Goal: Task Accomplishment & Management: Use online tool/utility

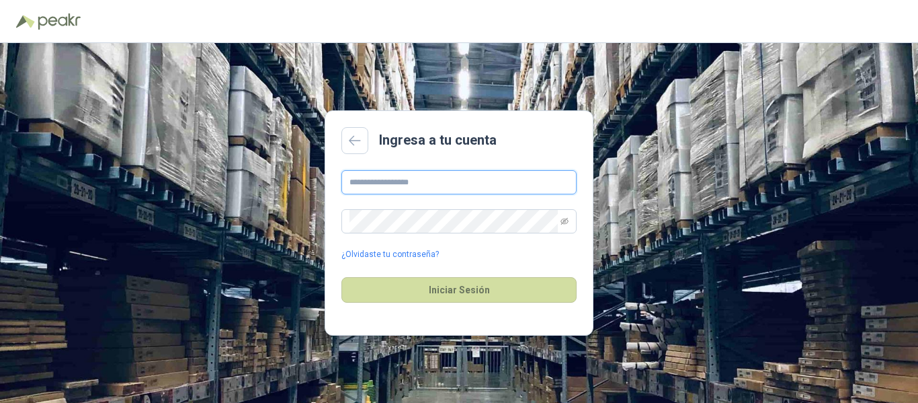
click at [445, 184] on input "text" at bounding box center [458, 182] width 235 height 24
type input "**********"
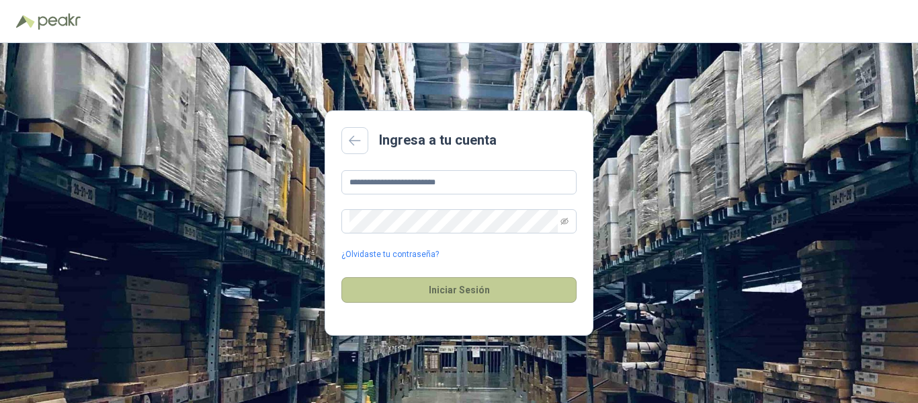
click at [463, 293] on button "Iniciar Sesión" at bounding box center [458, 290] width 235 height 26
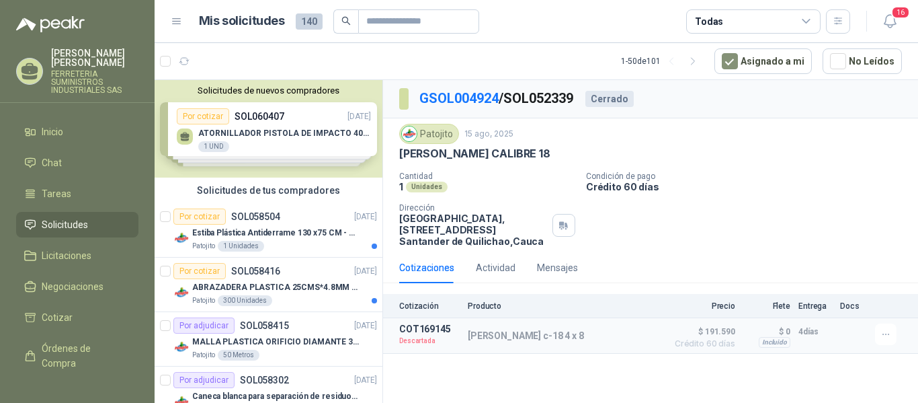
click at [73, 224] on span "Solicitudes" at bounding box center [65, 224] width 46 height 15
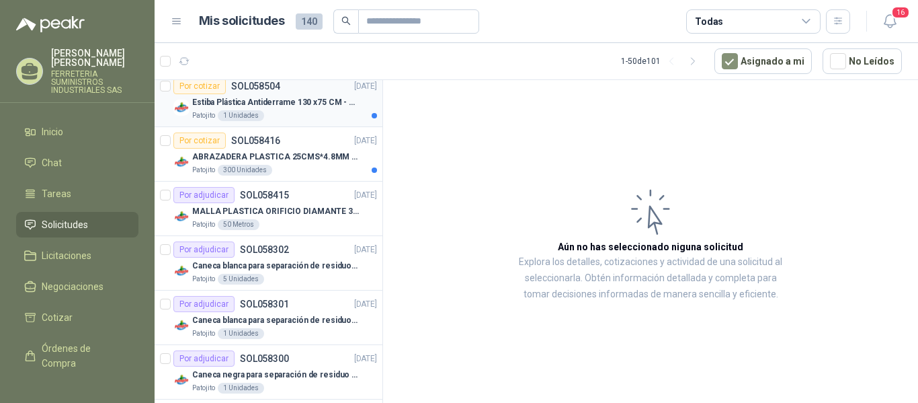
scroll to position [134, 0]
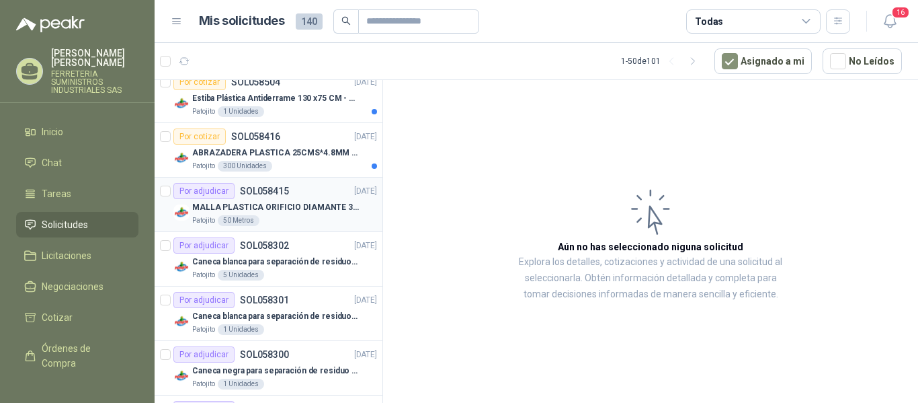
click at [273, 211] on p "MALLA PLASTICA ORIFICIO DIAMANTE 3MM" at bounding box center [275, 207] width 167 height 13
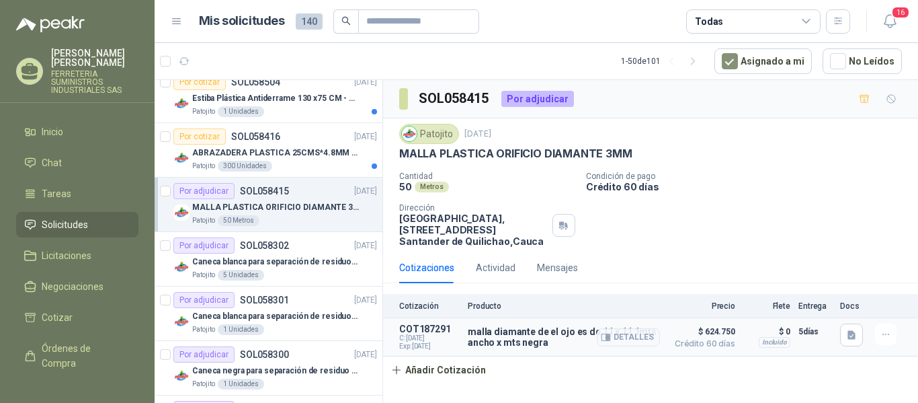
click at [423, 323] on article "COT187291 C: 06/10/2025 Exp: 15/10/2025 malla diamante de el ojo es de 11 x 11 …" at bounding box center [650, 337] width 535 height 38
click at [430, 329] on p "COT187291" at bounding box center [429, 328] width 60 height 11
click at [436, 372] on button "Añadir Cotización" at bounding box center [438, 369] width 110 height 27
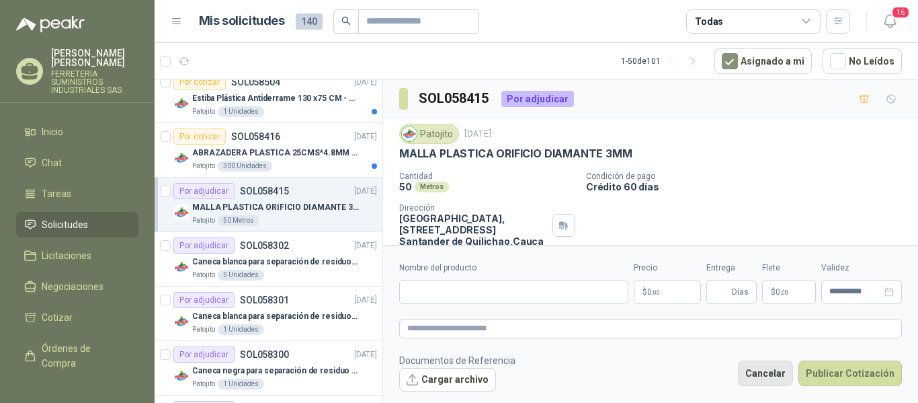
click at [774, 367] on button "Cancelar" at bounding box center [765, 373] width 55 height 26
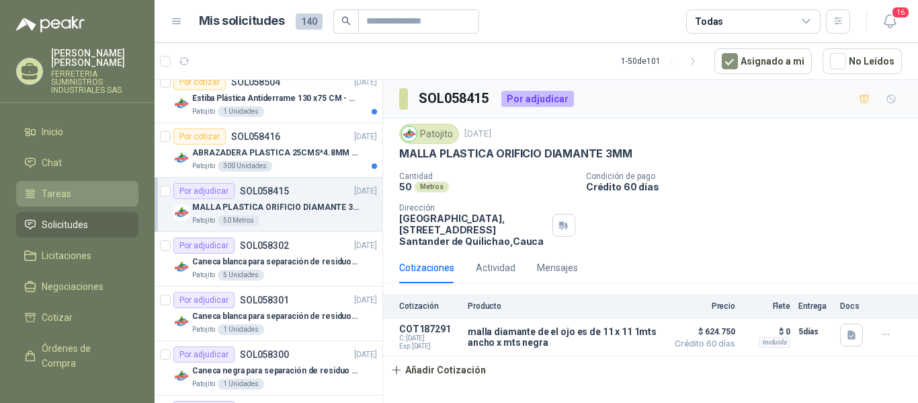
click at [71, 190] on li "Tareas" at bounding box center [77, 193] width 106 height 15
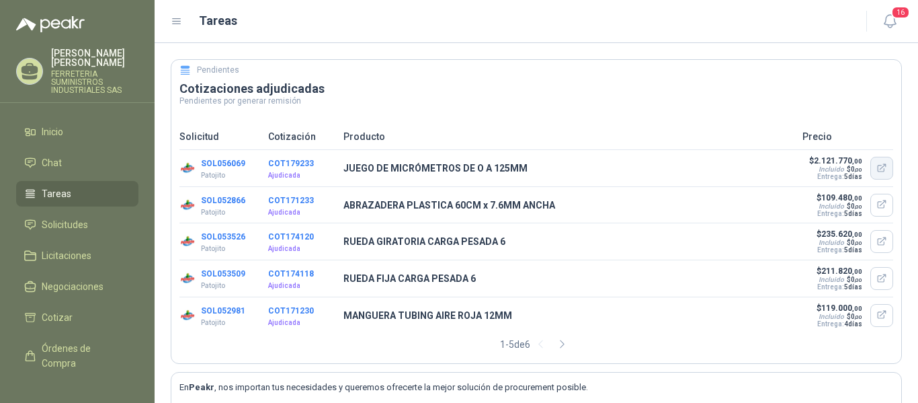
click at [876, 169] on icon "button" at bounding box center [881, 168] width 11 height 11
click at [82, 226] on span "Solicitudes" at bounding box center [65, 224] width 46 height 15
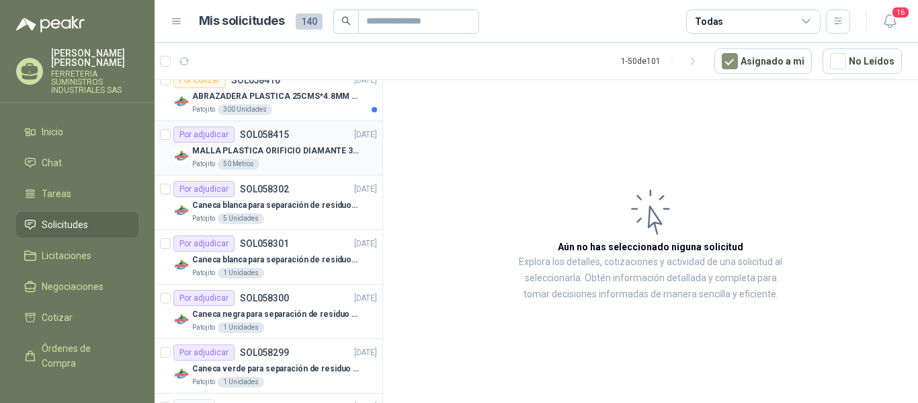
scroll to position [202, 0]
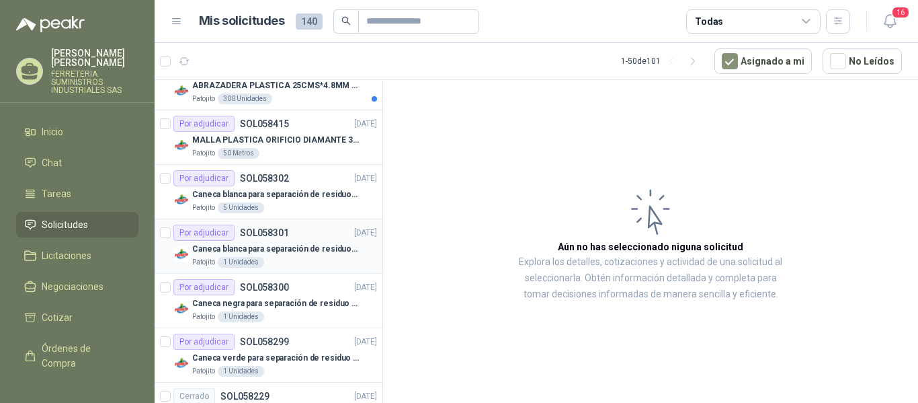
click at [255, 243] on p "Caneca blanca para separación de residuos 10 LT" at bounding box center [275, 249] width 167 height 13
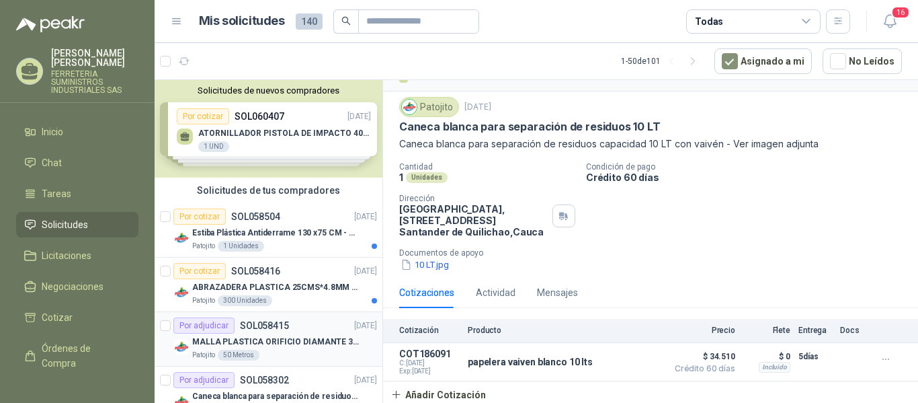
click at [325, 351] on div "Patojito 50 Metros" at bounding box center [284, 354] width 185 height 11
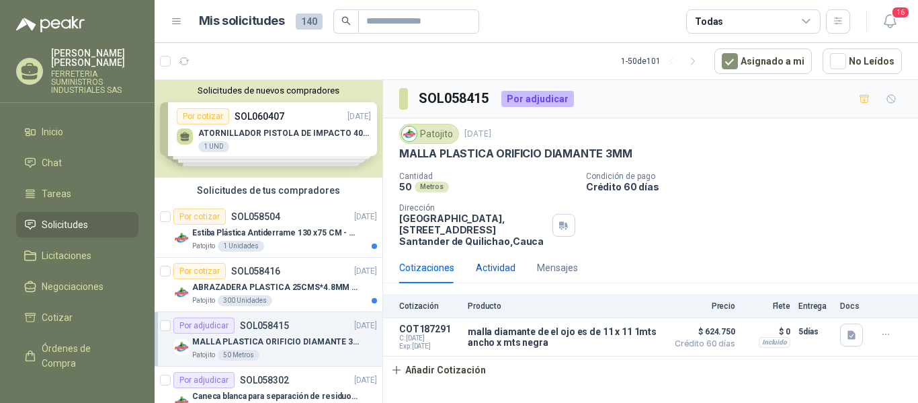
click at [498, 267] on div "Actividad" at bounding box center [496, 267] width 40 height 15
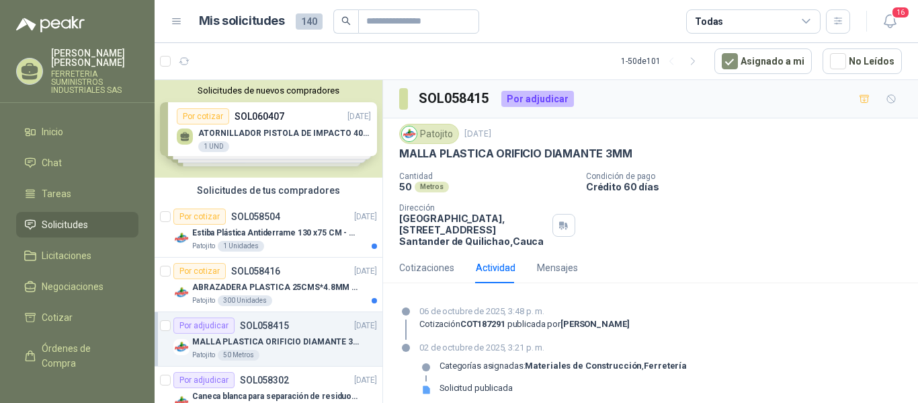
scroll to position [10, 0]
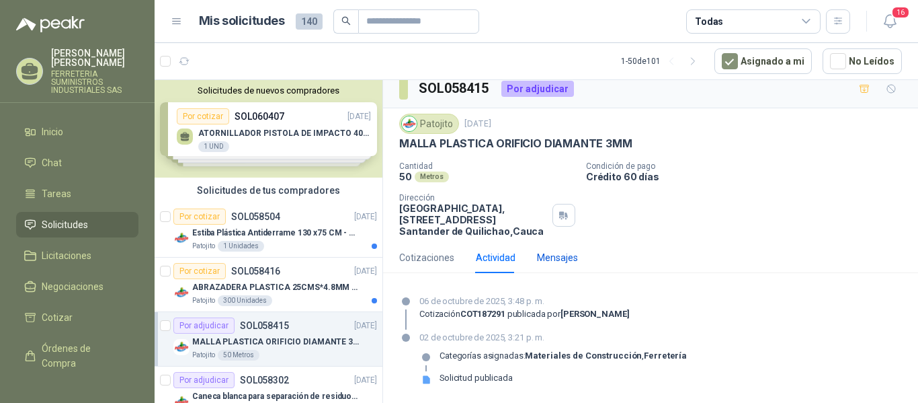
click at [567, 263] on div "Mensajes" at bounding box center [557, 257] width 41 height 15
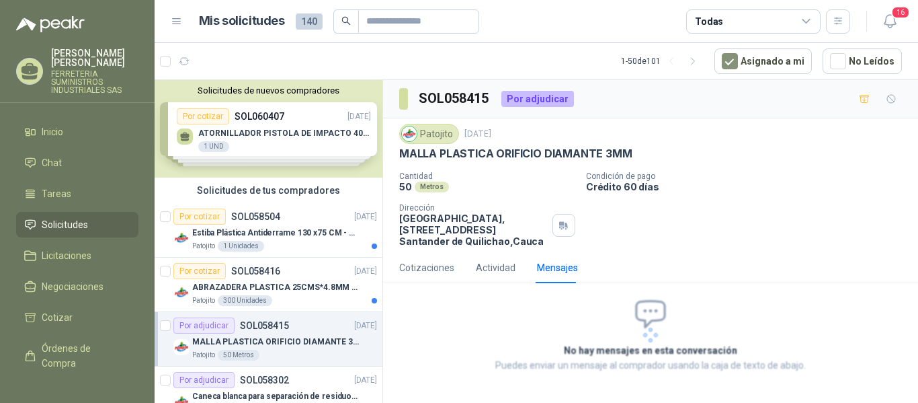
scroll to position [0, 0]
click at [495, 267] on div "Actividad" at bounding box center [496, 267] width 40 height 15
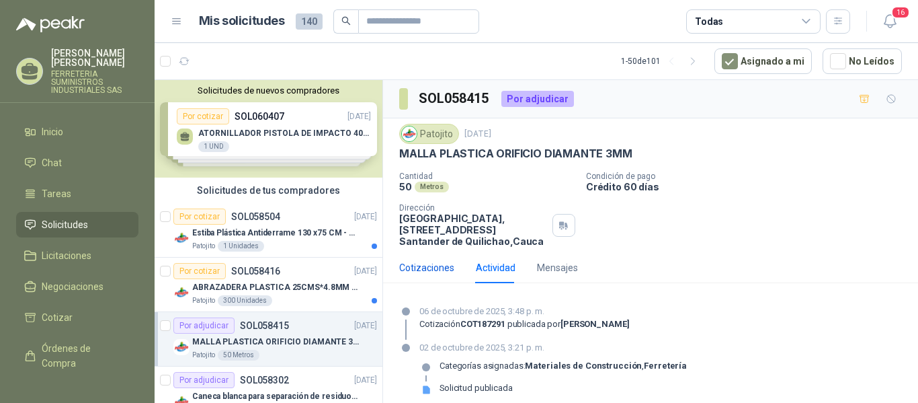
click at [437, 266] on div "Cotizaciones" at bounding box center [426, 267] width 55 height 15
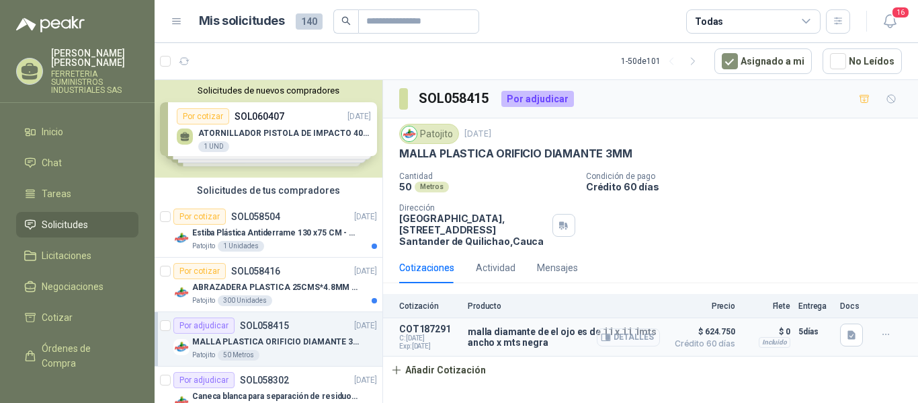
click at [610, 337] on icon "button" at bounding box center [607, 337] width 3 height 5
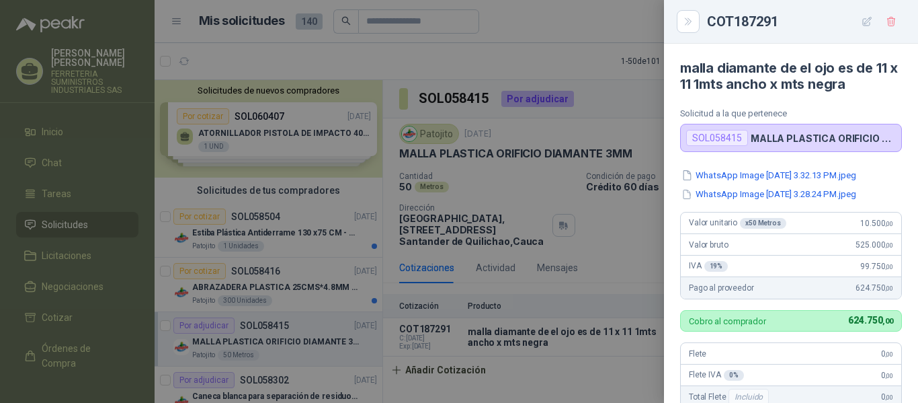
click at [779, 143] on p "MALLA PLASTICA ORIFICIO DIAMANTE 3MM" at bounding box center [823, 137] width 145 height 11
click at [707, 143] on div "SOL058415" at bounding box center [717, 138] width 62 height 16
click at [723, 170] on button "WhatsApp Image 2025-10-06 at 3.32.13 PM.jpeg" at bounding box center [768, 175] width 177 height 14
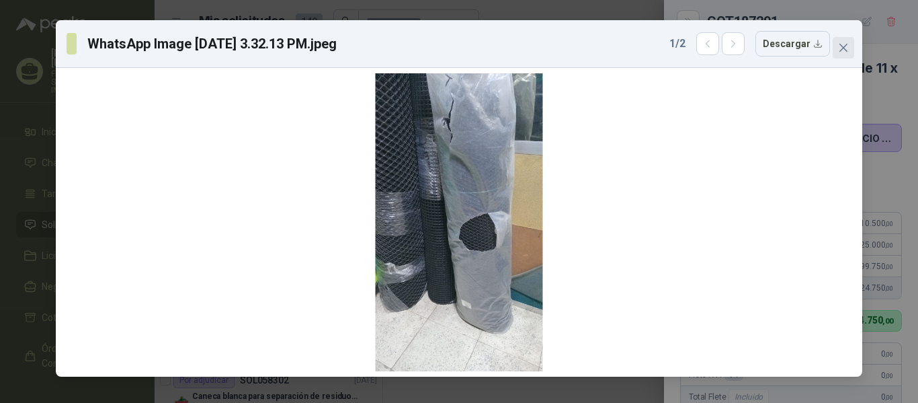
click at [847, 52] on icon "close" at bounding box center [843, 47] width 11 height 11
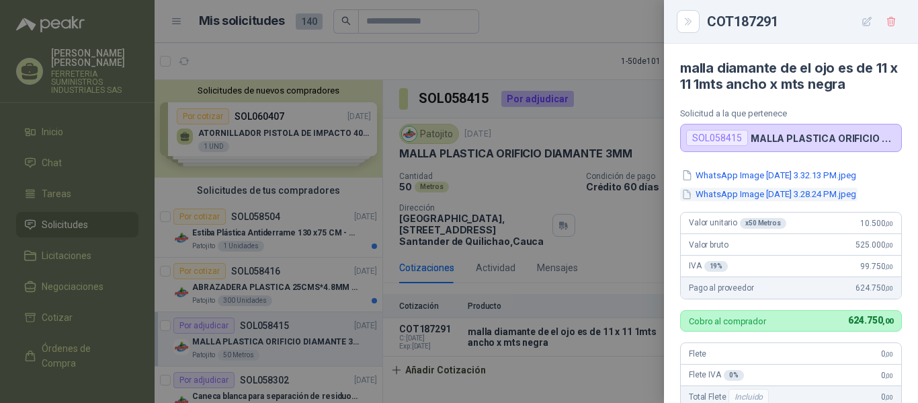
click at [800, 194] on button "WhatsApp Image 2025-10-06 at 3.28.24 PM.jpeg" at bounding box center [768, 194] width 177 height 14
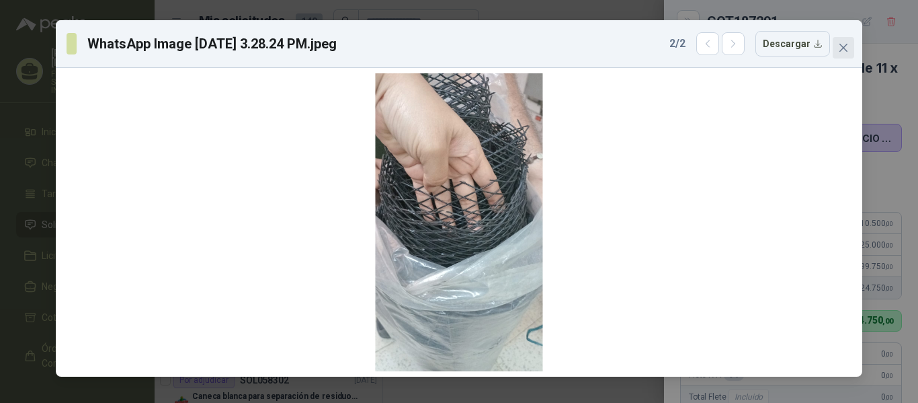
click at [839, 43] on icon "close" at bounding box center [843, 47] width 11 height 11
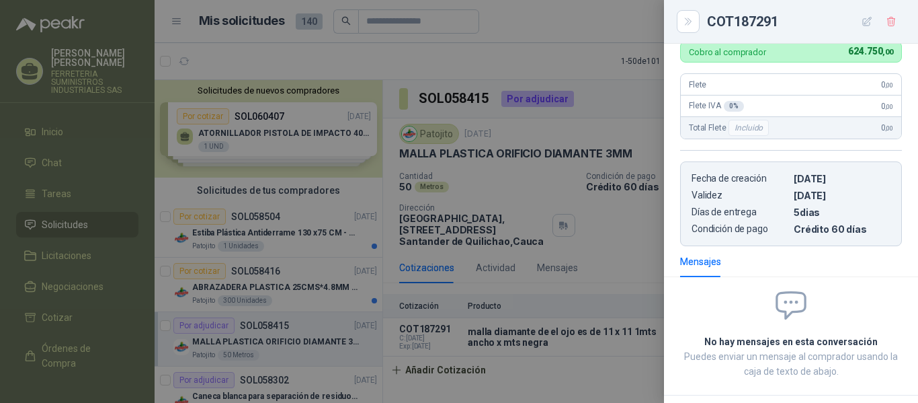
scroll to position [336, 0]
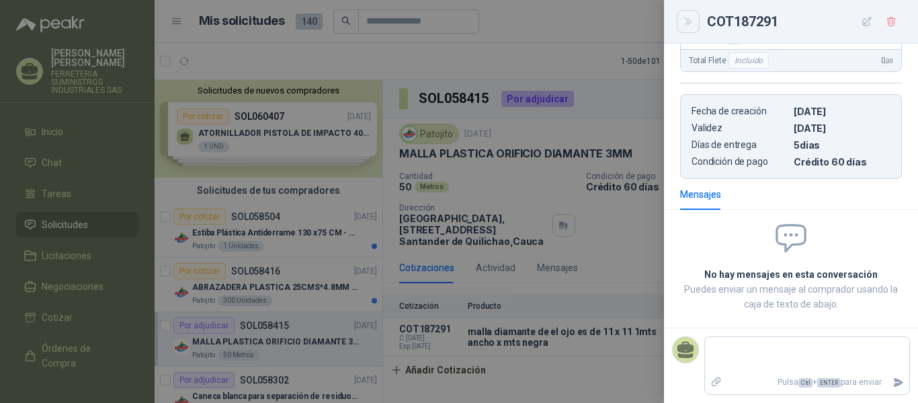
click at [688, 28] on button "Close" at bounding box center [688, 21] width 23 height 23
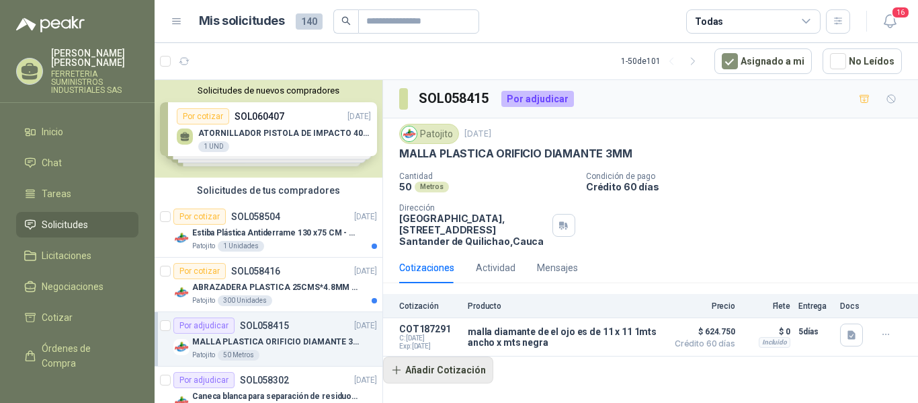
click at [454, 366] on button "Añadir Cotización" at bounding box center [438, 369] width 110 height 27
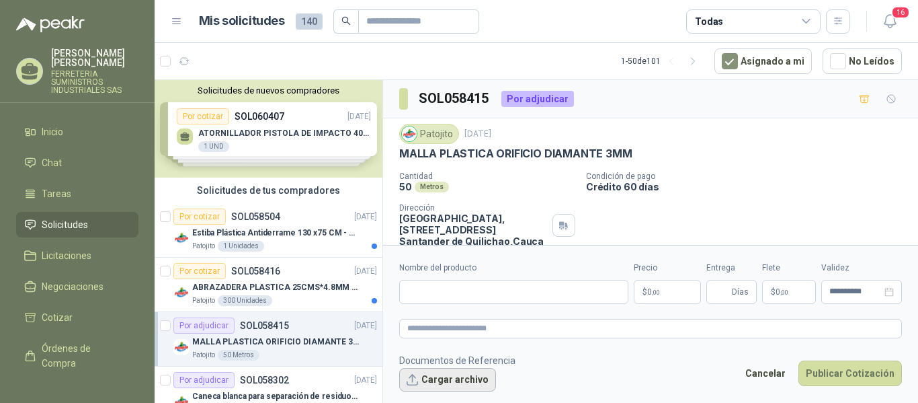
click at [444, 374] on button "Cargar archivo" at bounding box center [447, 380] width 97 height 24
click at [787, 372] on button "Cancelar" at bounding box center [765, 373] width 55 height 26
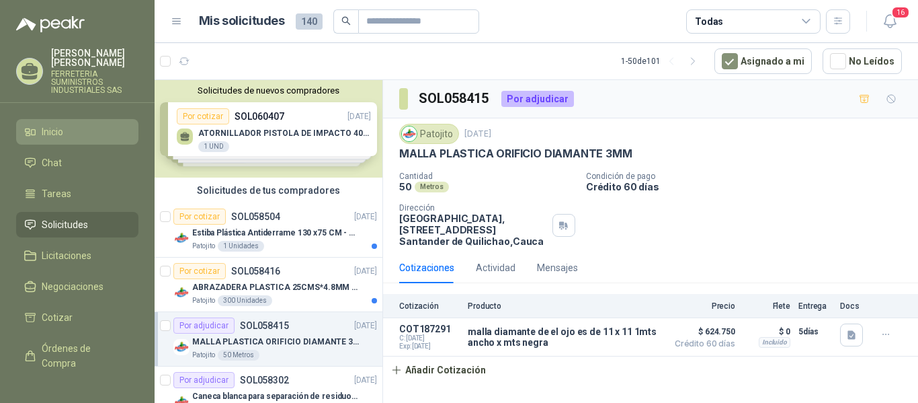
click at [59, 122] on link "Inicio" at bounding box center [77, 132] width 122 height 26
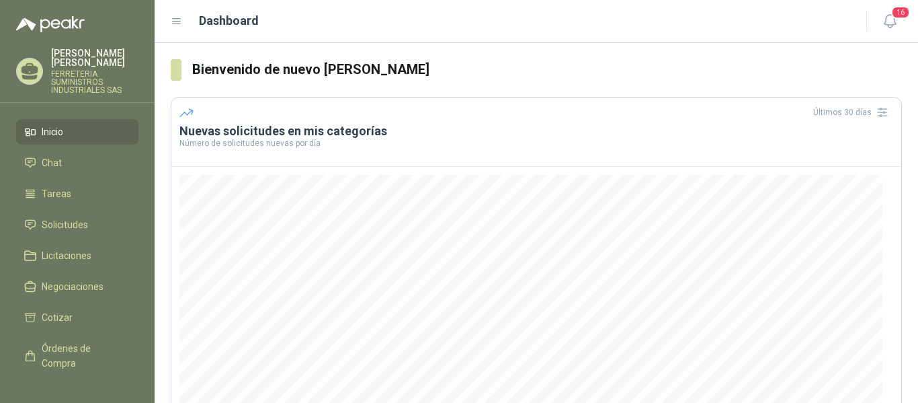
click at [111, 50] on p "johana andrea cisneros molina" at bounding box center [94, 57] width 87 height 19
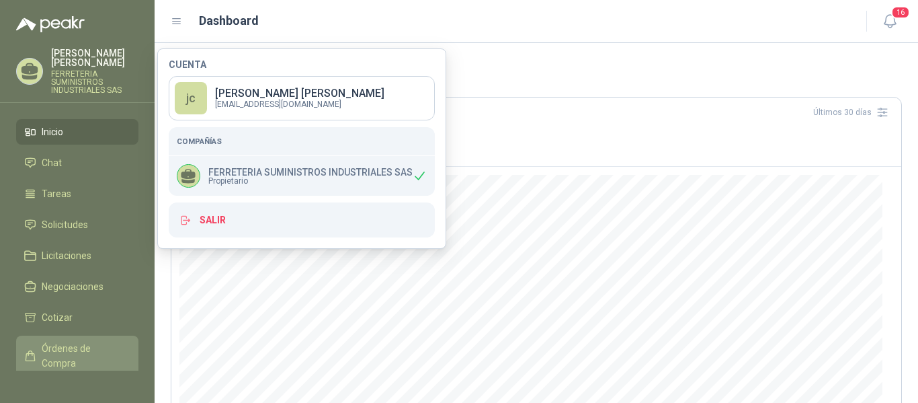
click at [62, 366] on span "Órdenes de Compra" at bounding box center [84, 356] width 84 height 30
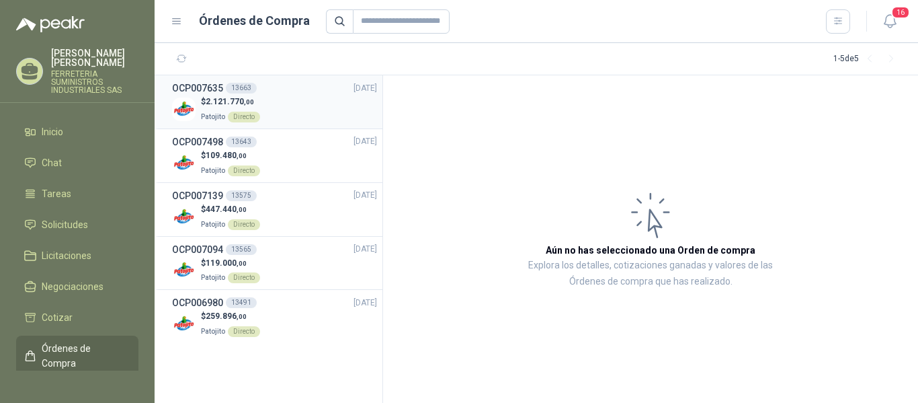
click at [232, 102] on span "2.121.770 ,00" at bounding box center [230, 101] width 48 height 9
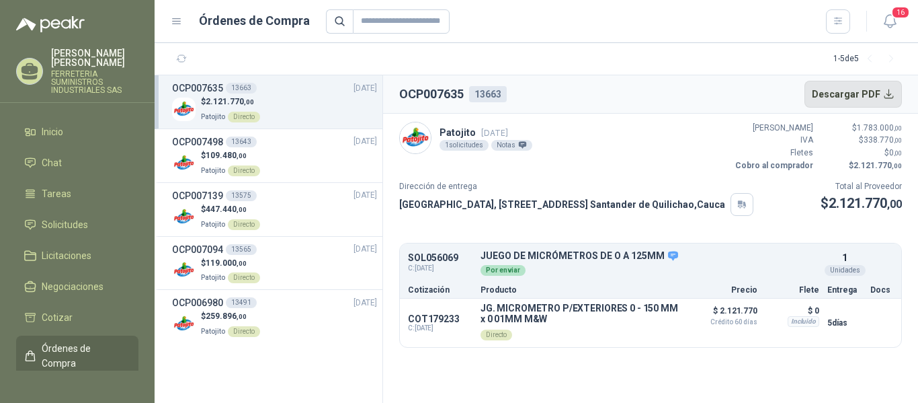
click at [882, 95] on button "Descargar PDF" at bounding box center [853, 94] width 98 height 27
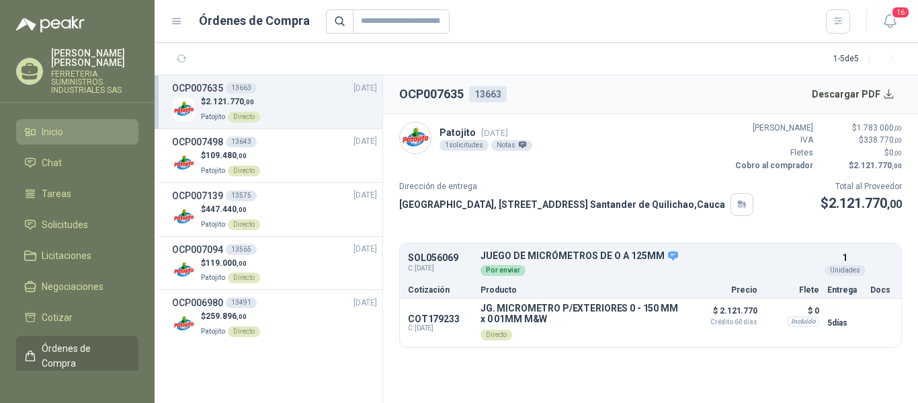
click at [59, 123] on link "Inicio" at bounding box center [77, 132] width 122 height 26
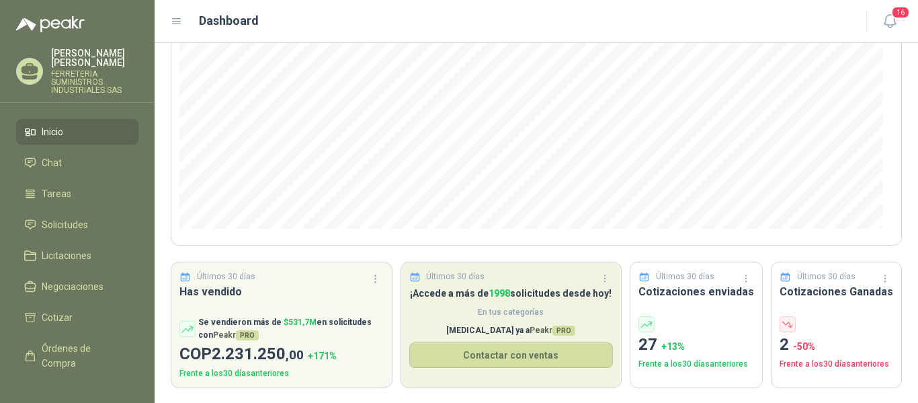
scroll to position [203, 0]
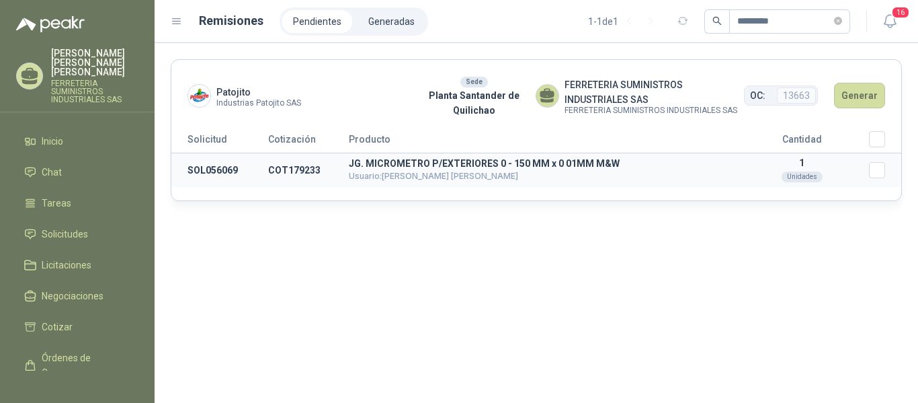
click at [427, 166] on p "JG. MICROMETRO P/EXTERIORES 0 - 150 MM x 0 01MM M&W" at bounding box center [542, 163] width 386 height 9
click at [289, 172] on td "COT179233" at bounding box center [308, 170] width 81 height 34
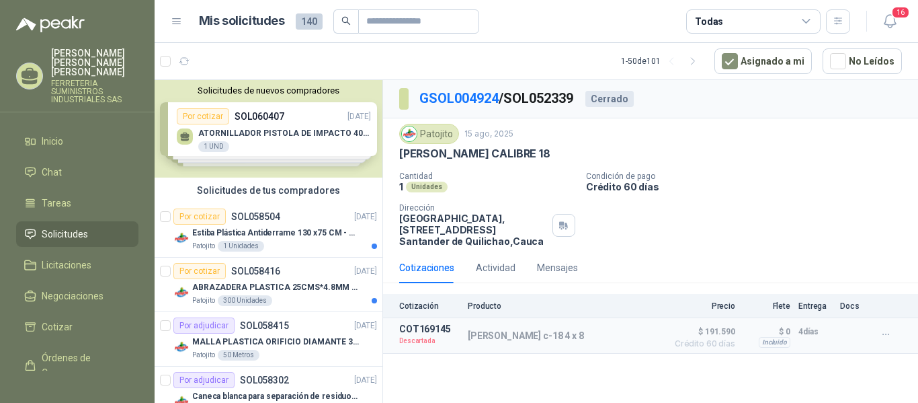
click at [910, 14] on header "Mis solicitudes 140 Todas 16" at bounding box center [536, 21] width 763 height 43
click at [899, 17] on span "16" at bounding box center [900, 12] width 19 height 13
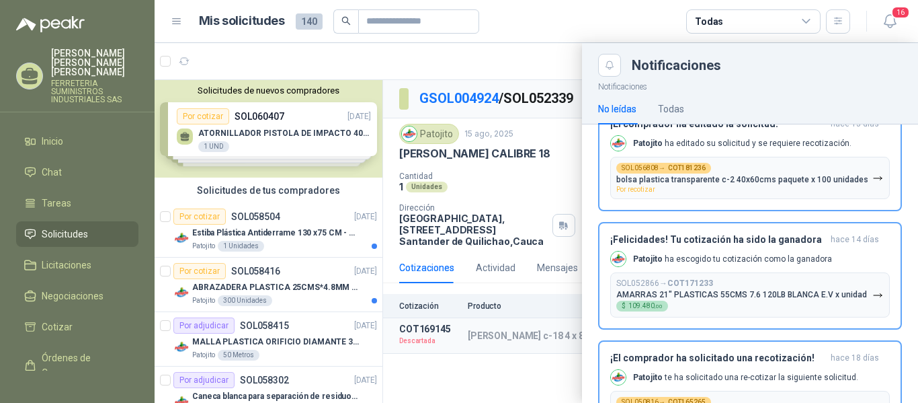
scroll to position [739, 0]
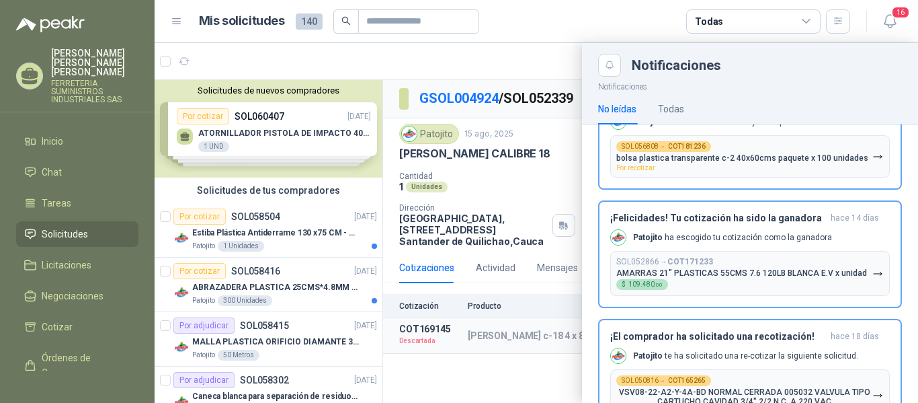
click at [848, 253] on div "¡Felicidades! Tu cotización ha sido la ganadora hace 14 [PERSON_NAME] [PERSON_N…" at bounding box center [750, 253] width 280 height 83
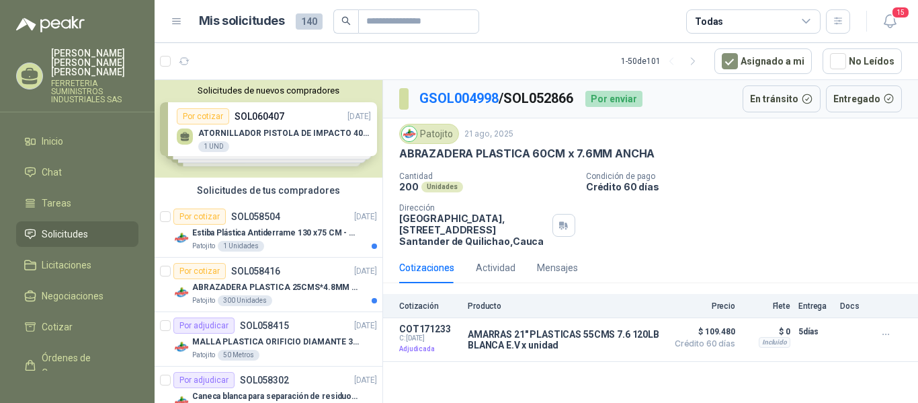
click at [472, 270] on div "Cotizaciones Actividad Mensajes" at bounding box center [488, 267] width 179 height 31
click at [485, 269] on div "Actividad" at bounding box center [496, 267] width 40 height 15
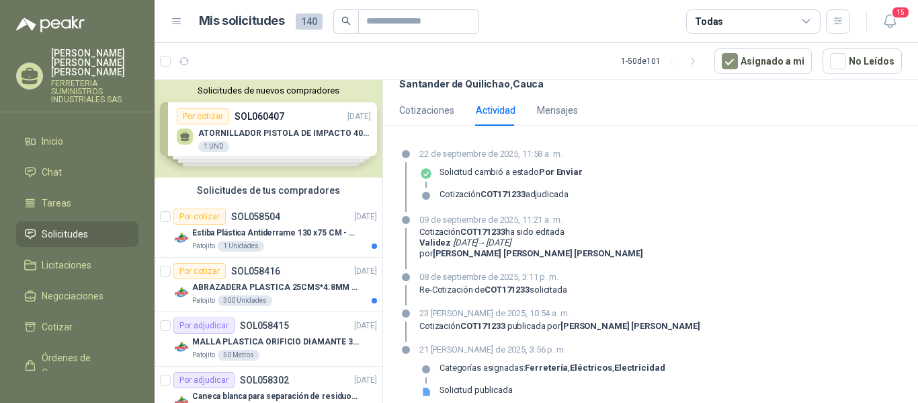
scroll to position [169, 0]
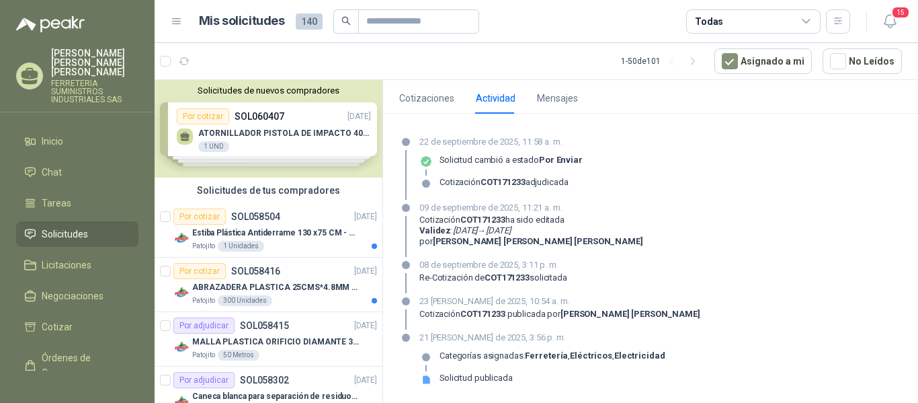
click at [481, 312] on strong "COT171233" at bounding box center [482, 313] width 45 height 10
click at [526, 281] on strong "COT171233" at bounding box center [507, 277] width 45 height 10
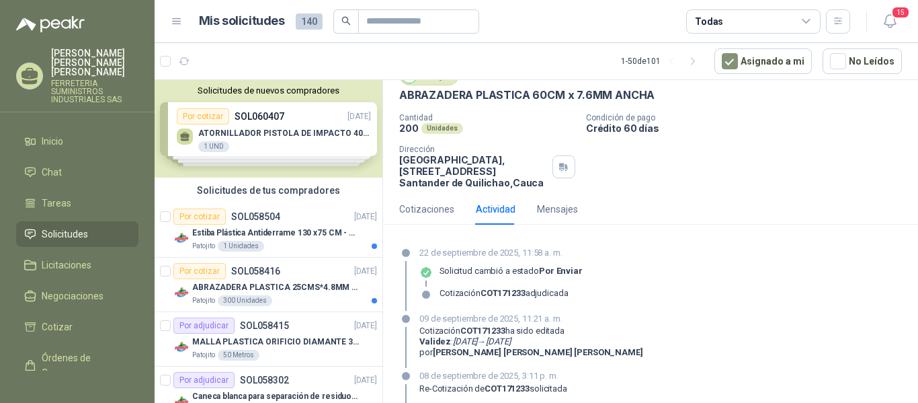
scroll to position [35, 0]
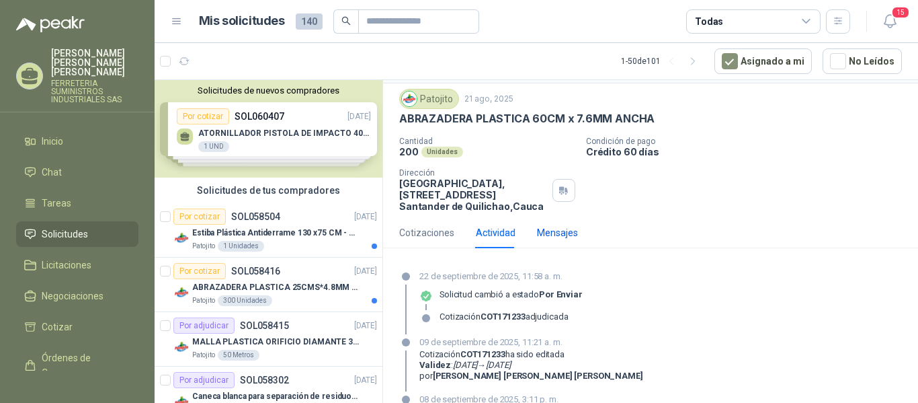
click at [546, 233] on div "Mensajes" at bounding box center [557, 232] width 41 height 15
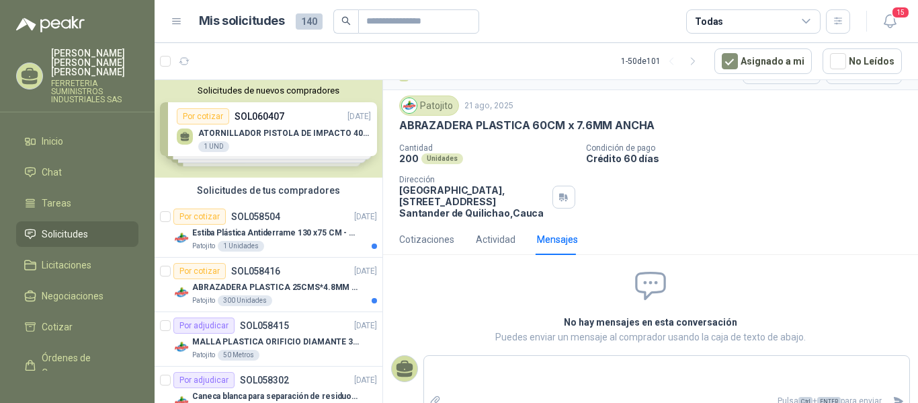
scroll to position [42, 0]
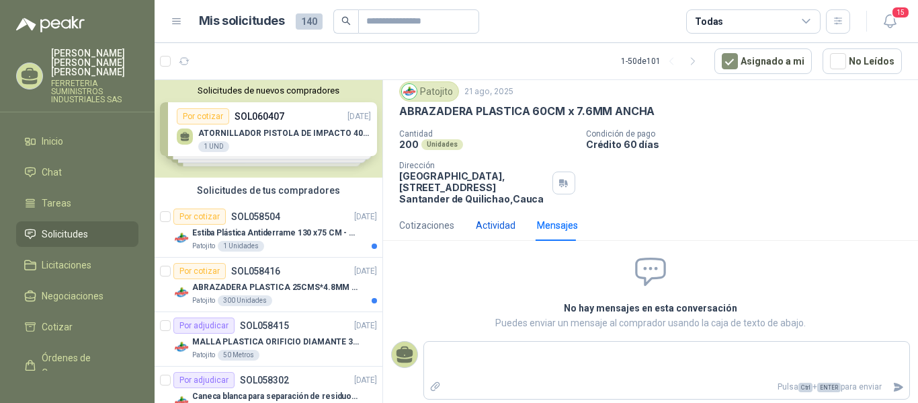
click at [490, 224] on div "Actividad" at bounding box center [496, 225] width 40 height 15
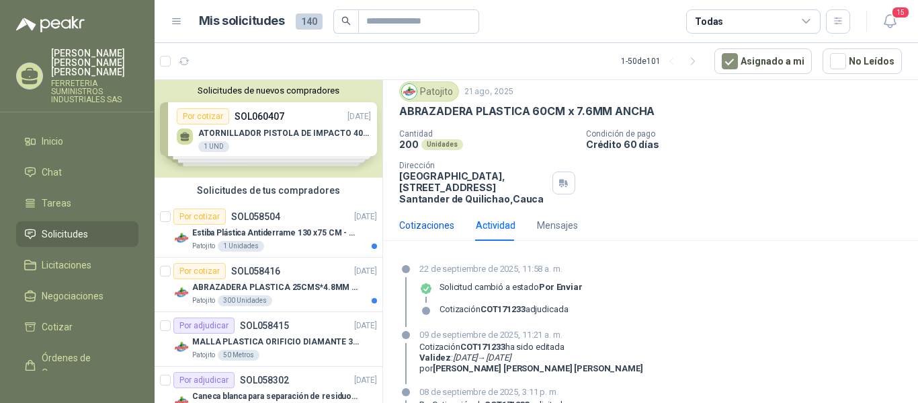
click at [425, 231] on div "Cotizaciones" at bounding box center [426, 225] width 55 height 15
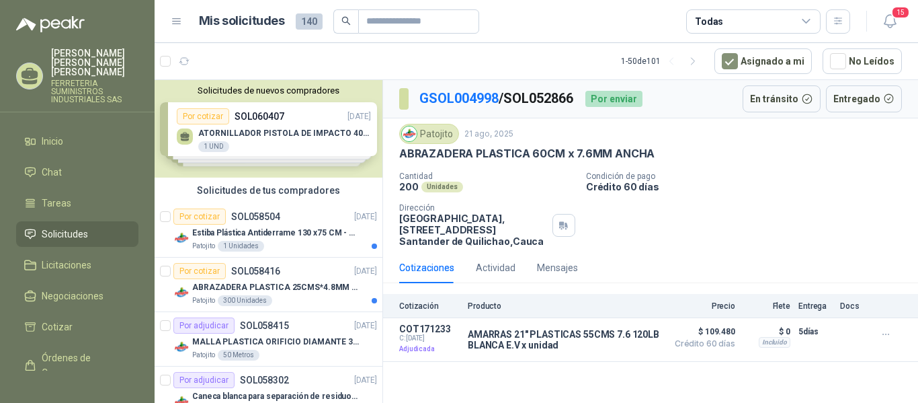
click at [171, 13] on div "Mis solicitudes 140 Todas" at bounding box center [510, 21] width 679 height 24
click at [174, 21] on icon at bounding box center [177, 21] width 8 height 5
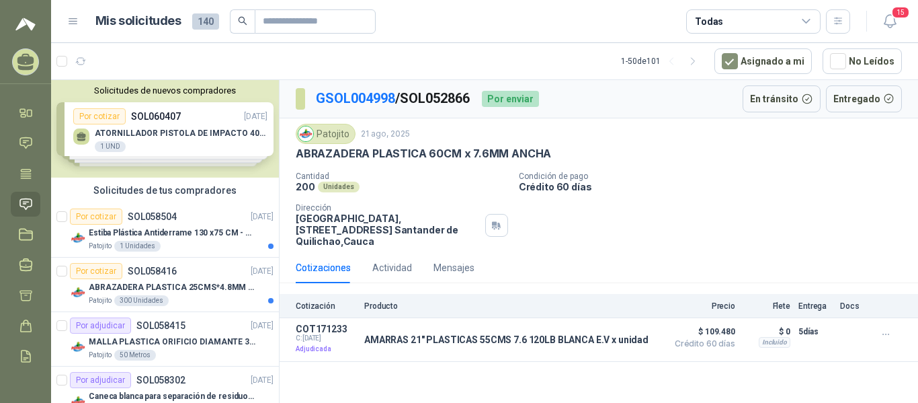
click at [70, 22] on icon at bounding box center [73, 21] width 8 height 5
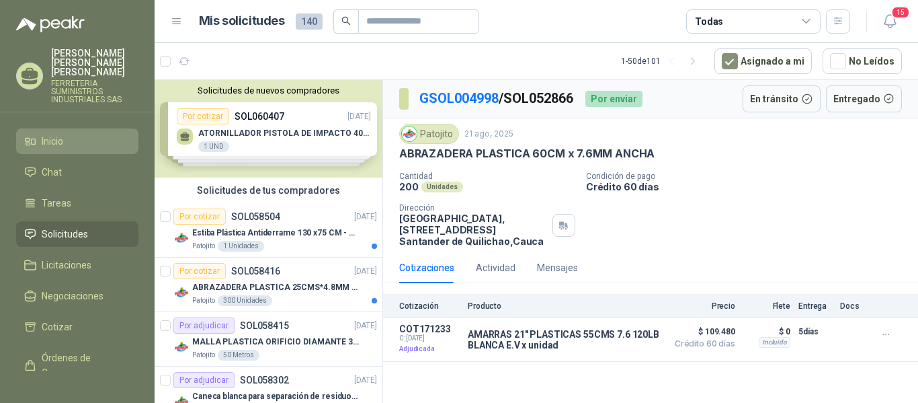
click at [60, 134] on span "Inicio" at bounding box center [53, 141] width 22 height 15
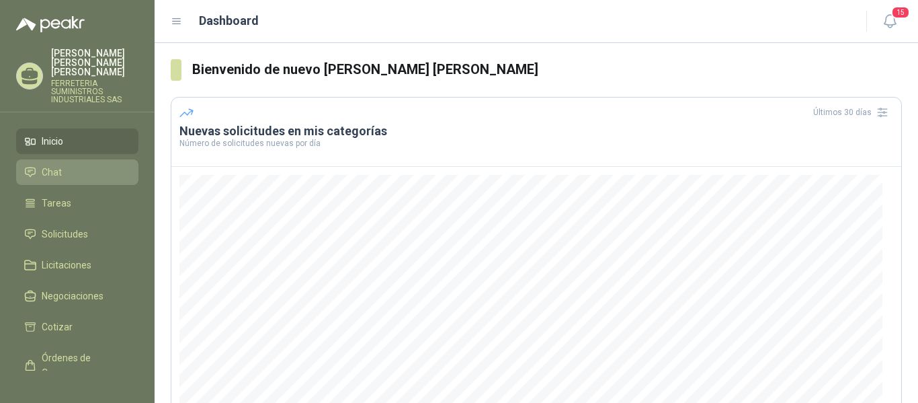
click at [71, 165] on li "Chat" at bounding box center [77, 172] width 106 height 15
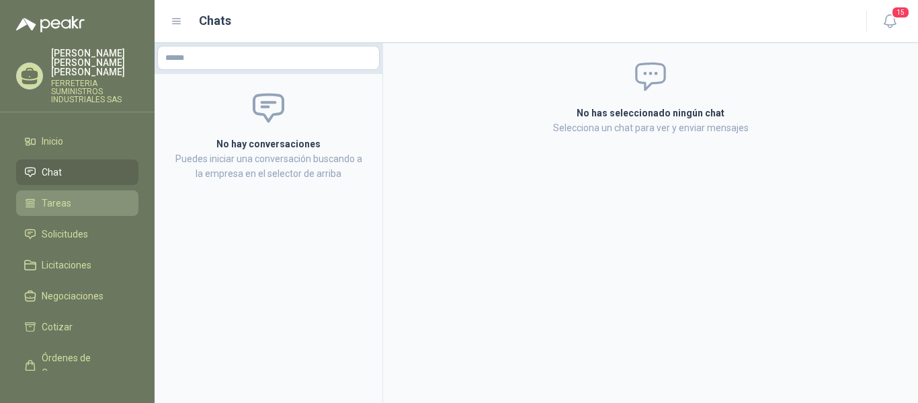
click at [78, 196] on li "Tareas" at bounding box center [77, 203] width 106 height 15
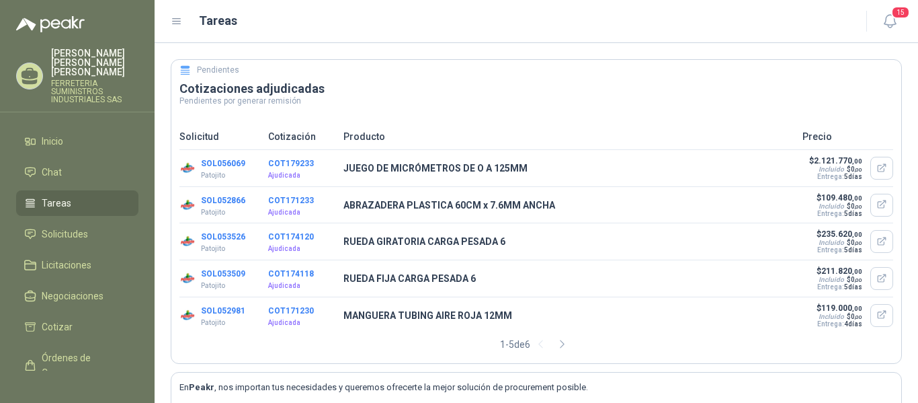
click at [292, 315] on button "COT171230" at bounding box center [291, 310] width 46 height 9
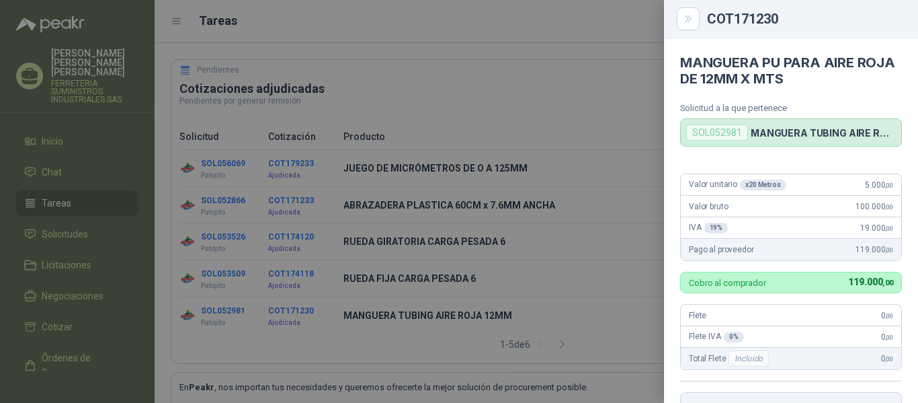
click at [729, 136] on div "SOL052981" at bounding box center [717, 132] width 62 height 16
click at [775, 138] on p "MANGUERA TUBING AIRE ROJA 12MM" at bounding box center [823, 132] width 145 height 11
click at [731, 185] on span "Valor unitario x 20 Metros" at bounding box center [737, 184] width 97 height 11
click at [694, 22] on button "Close" at bounding box center [688, 18] width 23 height 23
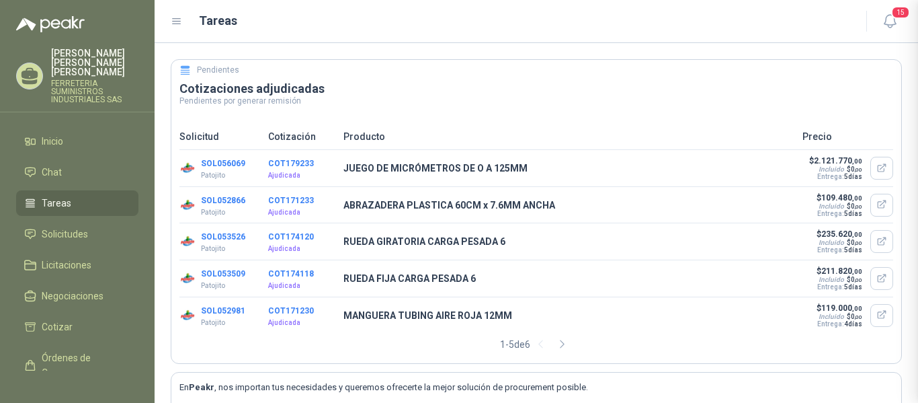
scroll to position [297, 0]
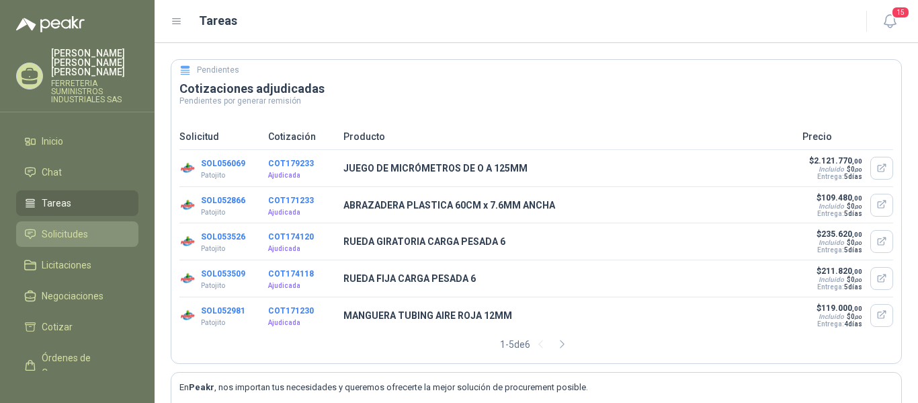
click at [55, 230] on span "Solicitudes" at bounding box center [65, 233] width 46 height 15
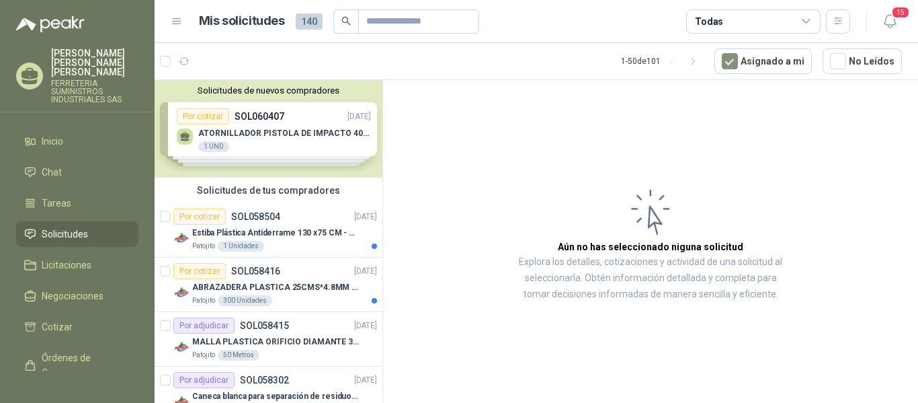
click at [274, 136] on div "Solicitudes de nuevos compradores Por cotizar SOL060407 [DATE] ATORNILLADOR PIS…" at bounding box center [269, 128] width 228 height 97
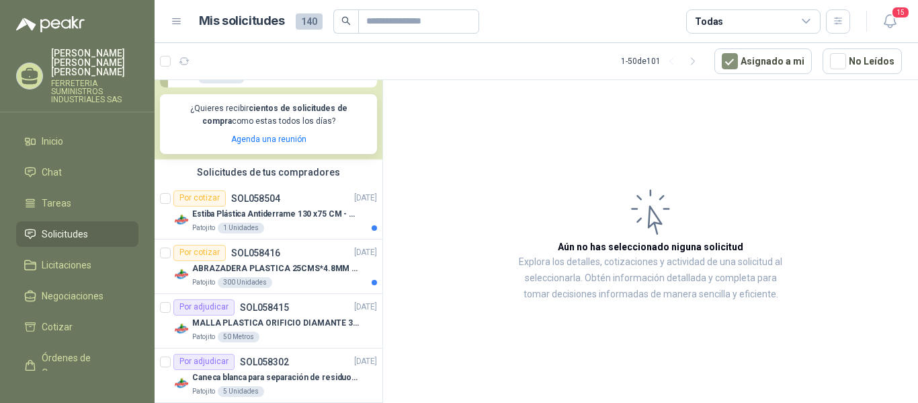
scroll to position [269, 0]
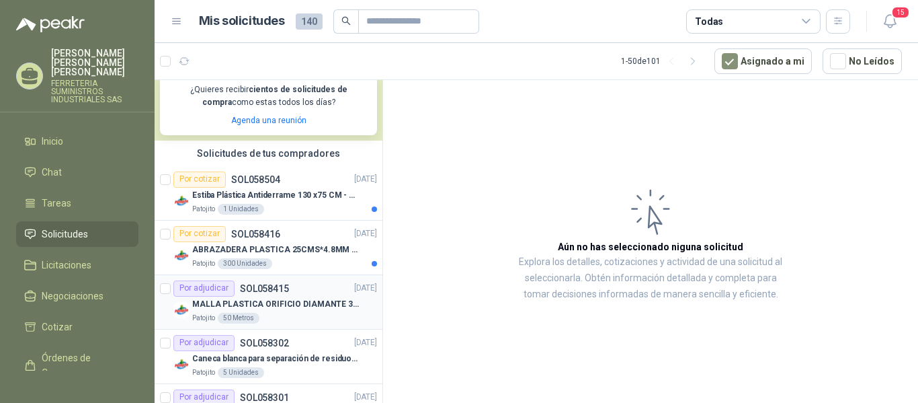
click at [292, 312] on div "MALLA PLASTICA ORIFICIO DIAMANTE 3MM" at bounding box center [284, 304] width 185 height 16
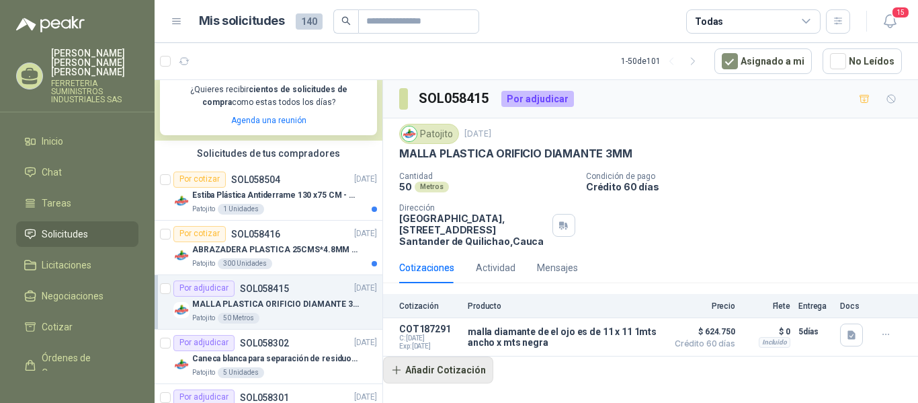
click at [462, 376] on button "Añadir Cotización" at bounding box center [438, 369] width 110 height 27
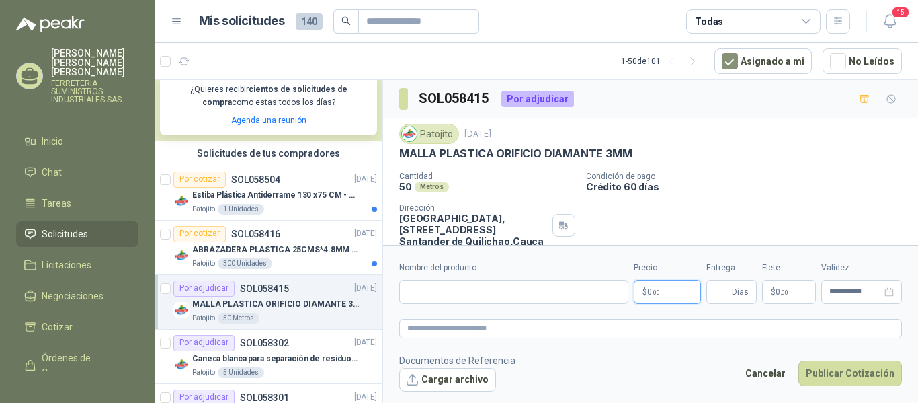
click at [649, 288] on span "0 ,00" at bounding box center [653, 292] width 13 height 8
click at [657, 319] on textarea at bounding box center [650, 328] width 503 height 19
click at [591, 311] on form "**********" at bounding box center [650, 326] width 535 height 163
